Goal: Information Seeking & Learning: Learn about a topic

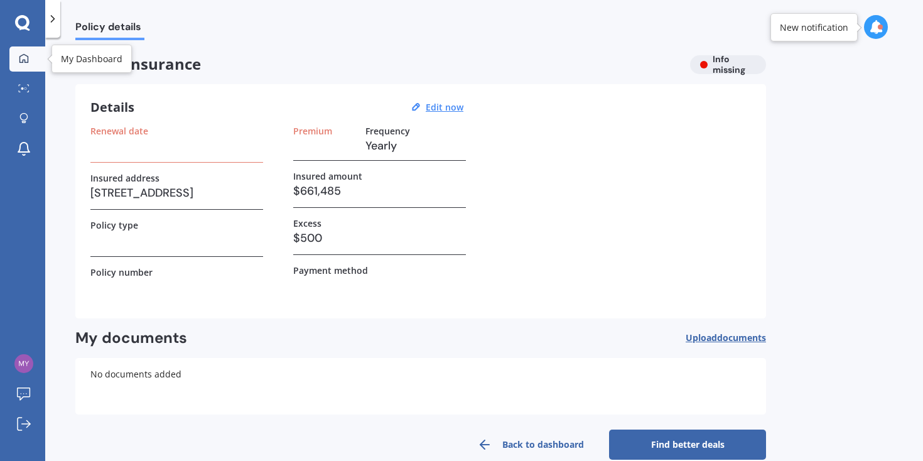
click at [28, 58] on icon at bounding box center [23, 57] width 9 height 9
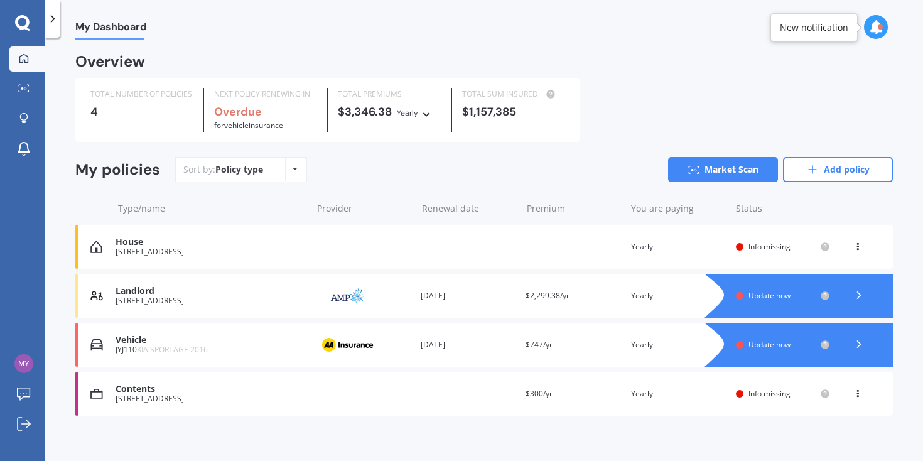
click at [180, 391] on div "Contents" at bounding box center [211, 389] width 190 height 11
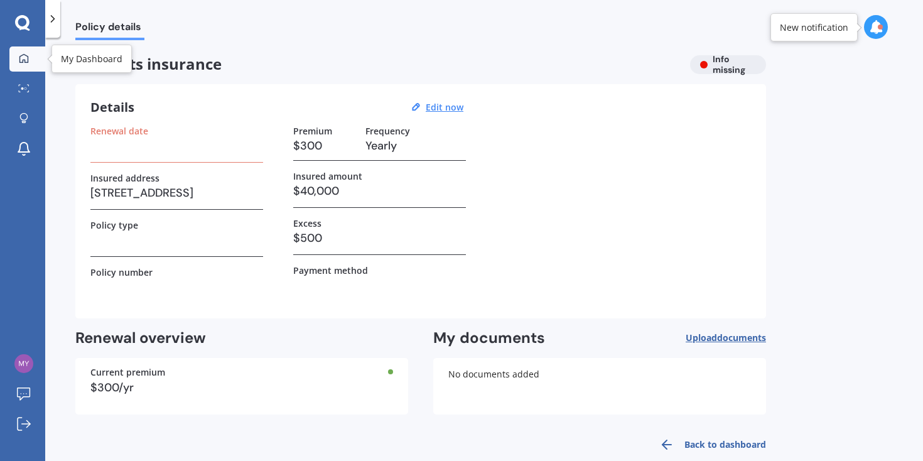
click at [26, 61] on icon at bounding box center [24, 58] width 10 height 10
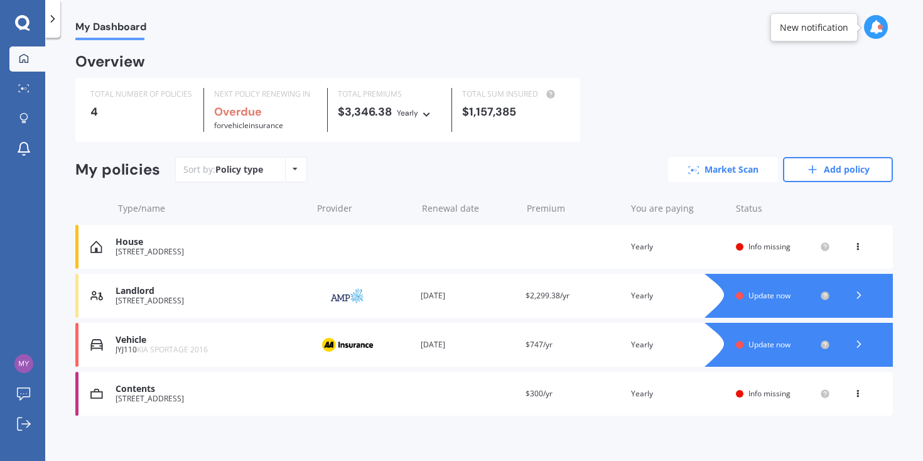
click at [717, 166] on link "Market Scan" at bounding box center [723, 169] width 110 height 25
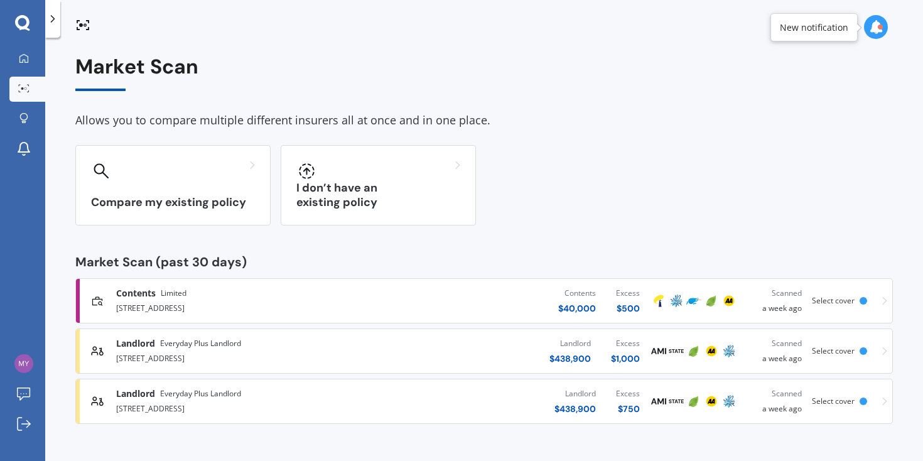
click at [166, 291] on span "Limited" at bounding box center [174, 293] width 26 height 13
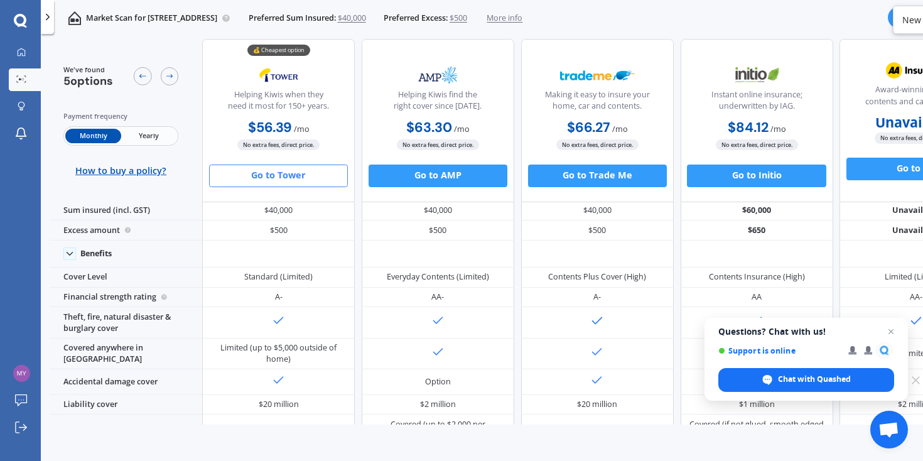
scroll to position [11, 0]
